Goal: Information Seeking & Learning: Learn about a topic

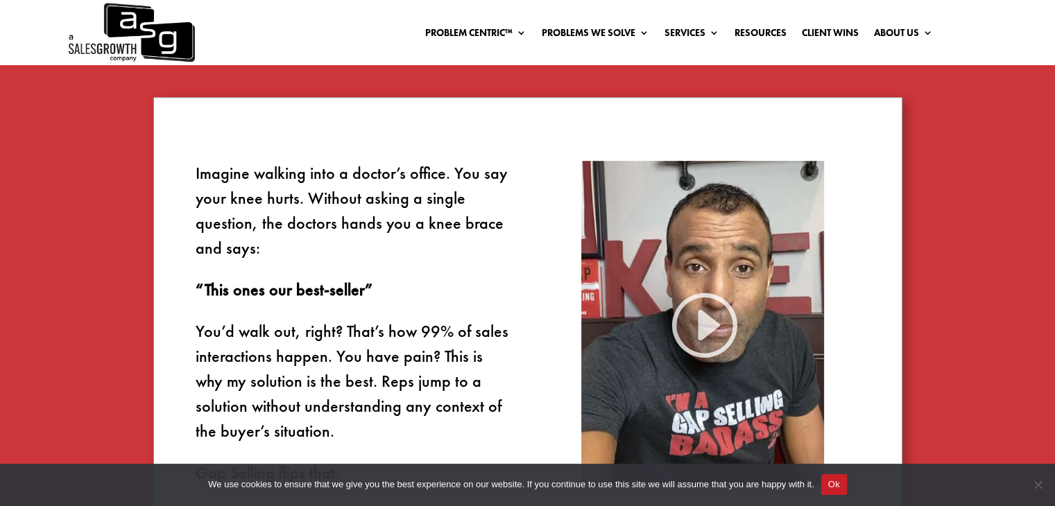
scroll to position [273, 0]
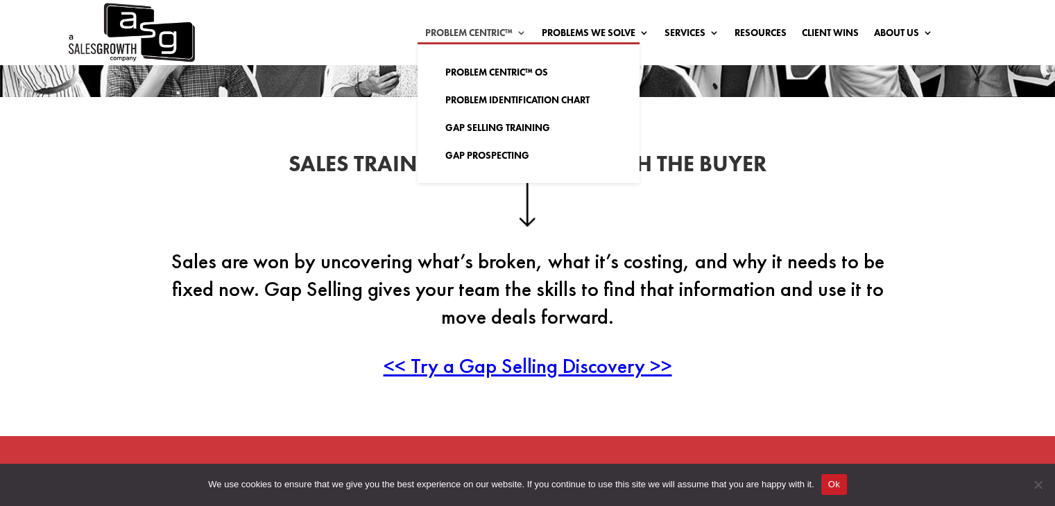
click at [438, 34] on link "Problem Centric™" at bounding box center [475, 35] width 101 height 15
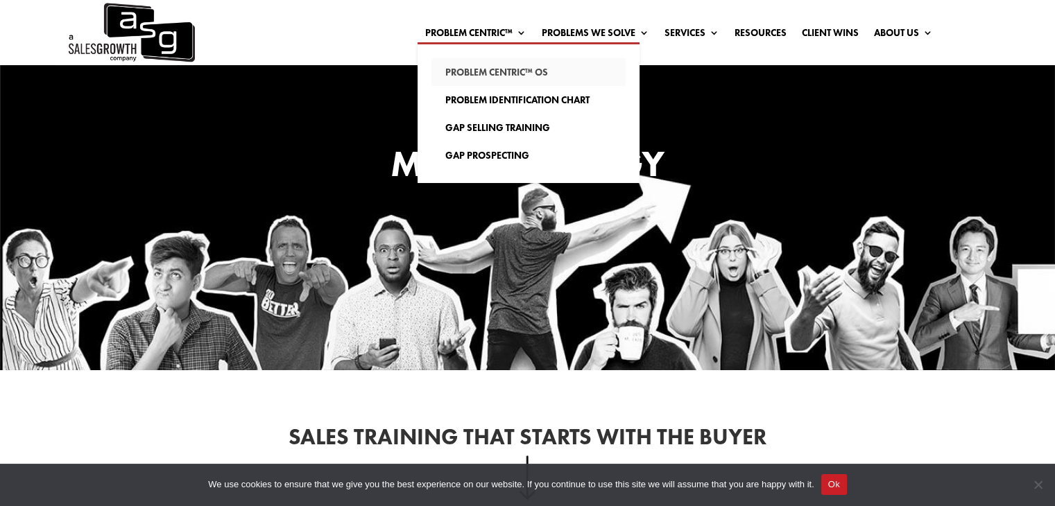
click at [453, 80] on link "Problem Centric™ OS" at bounding box center [528, 72] width 194 height 28
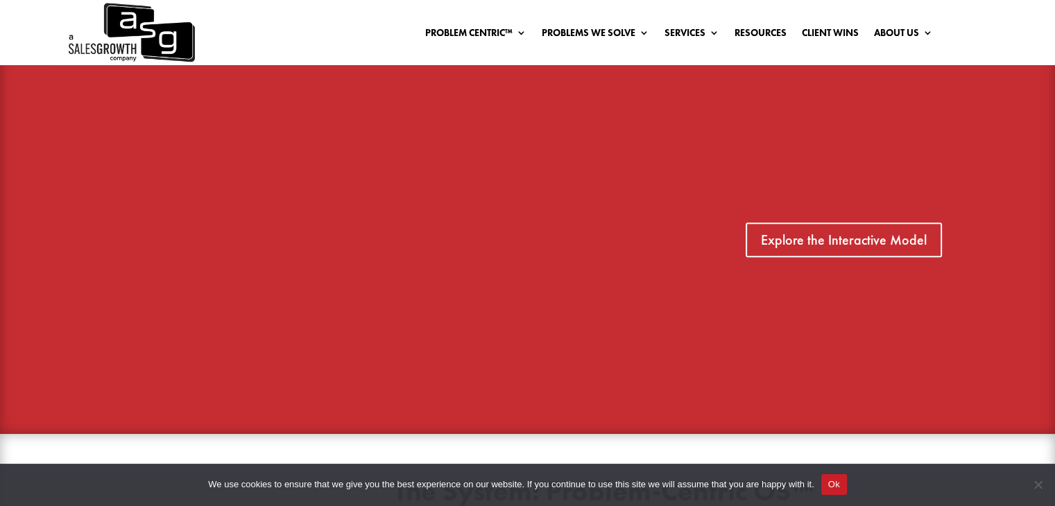
scroll to position [893, 0]
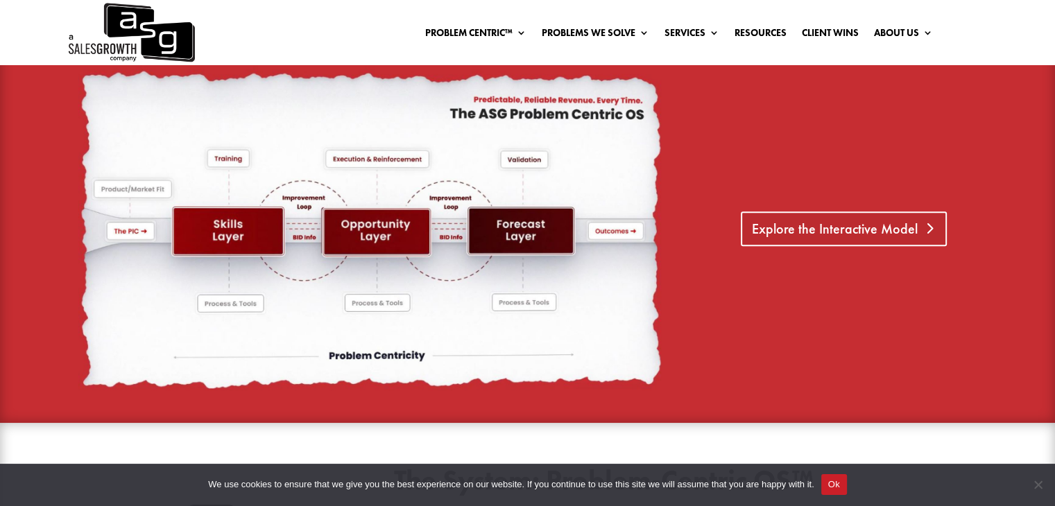
click at [777, 223] on link "Explore the Interactive Model" at bounding box center [844, 228] width 206 height 35
